Goal: Transaction & Acquisition: Purchase product/service

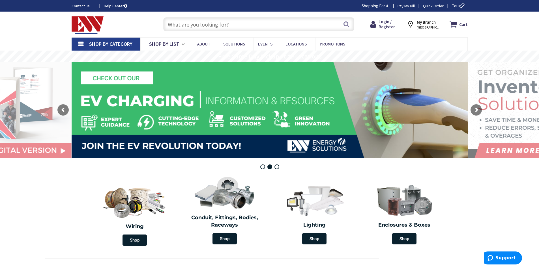
click at [214, 24] on input "text" at bounding box center [258, 24] width 191 height 14
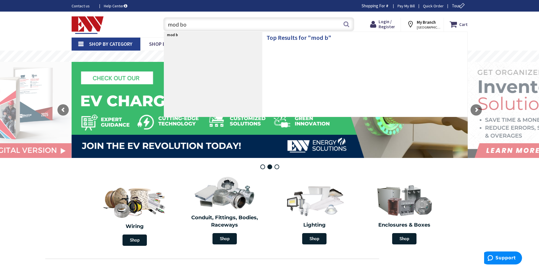
type input "mod box"
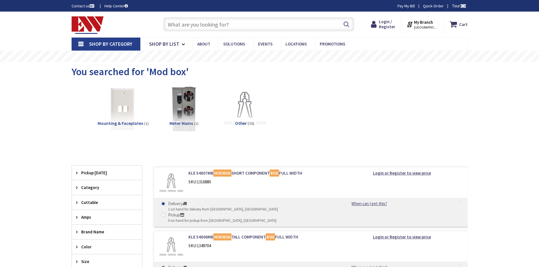
type input "[GEOGRAPHIC_DATA][STREET_ADDRESS][GEOGRAPHIC_DATA]"
click at [250, 121] on span "(10)" at bounding box center [251, 123] width 7 height 5
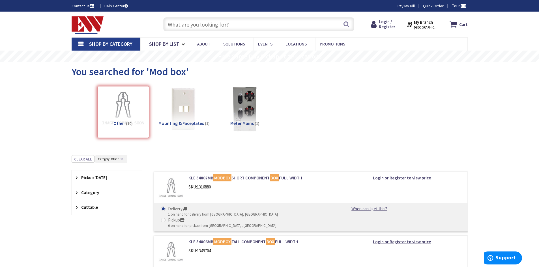
click at [82, 20] on img at bounding box center [88, 25] width 32 height 18
